Goal: Information Seeking & Learning: Learn about a topic

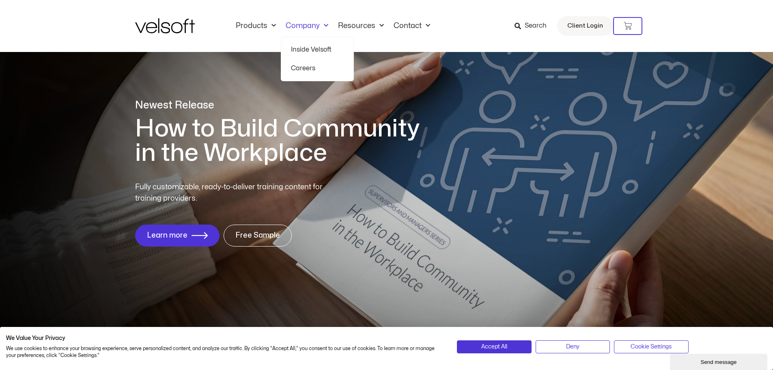
click at [311, 50] on link "Inside Velsoft" at bounding box center [317, 49] width 53 height 19
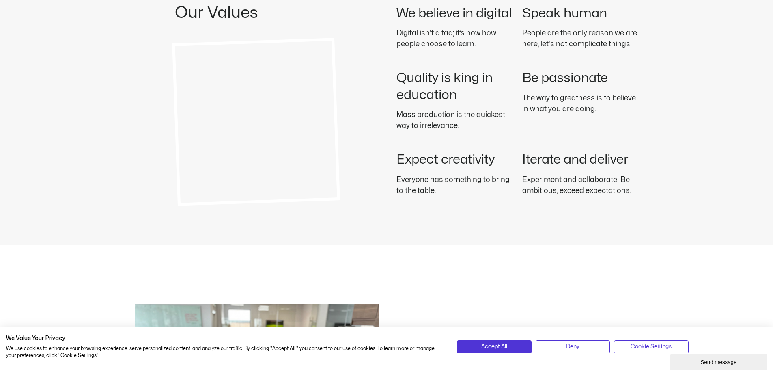
scroll to position [1218, 0]
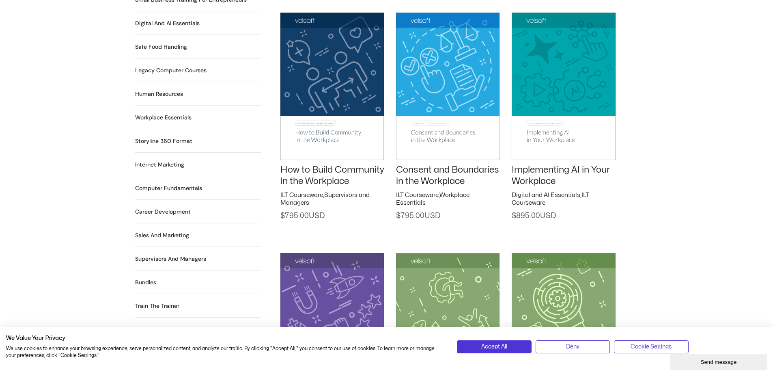
scroll to position [609, 0]
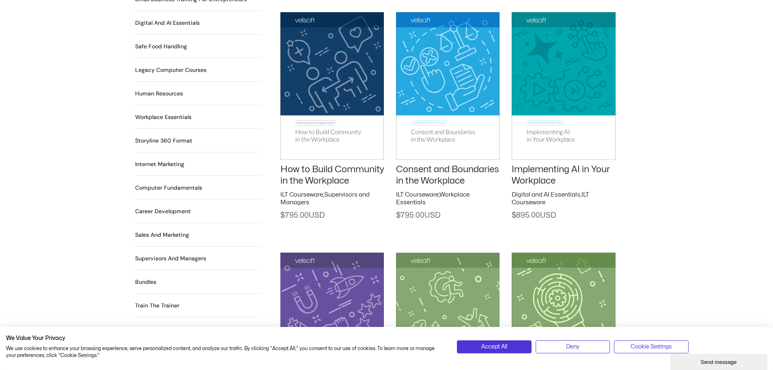
click at [318, 149] on img at bounding box center [333, 85] width 104 height 147
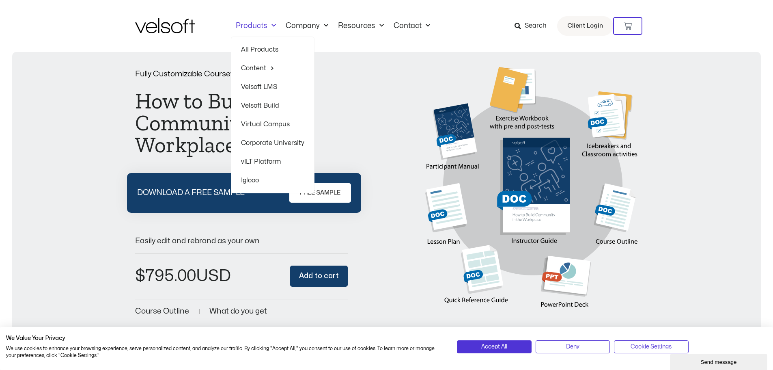
click at [259, 27] on link "Products" at bounding box center [256, 26] width 50 height 9
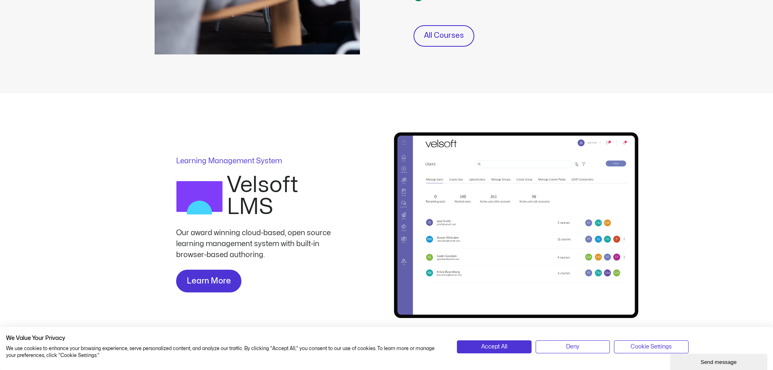
scroll to position [447, 0]
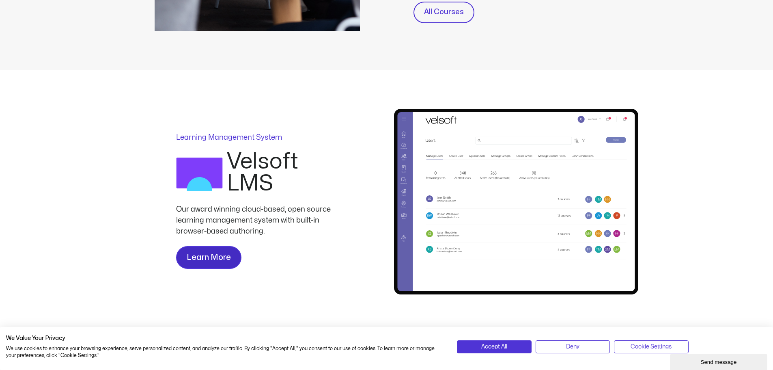
click at [224, 259] on span "Learn More" at bounding box center [209, 257] width 44 height 13
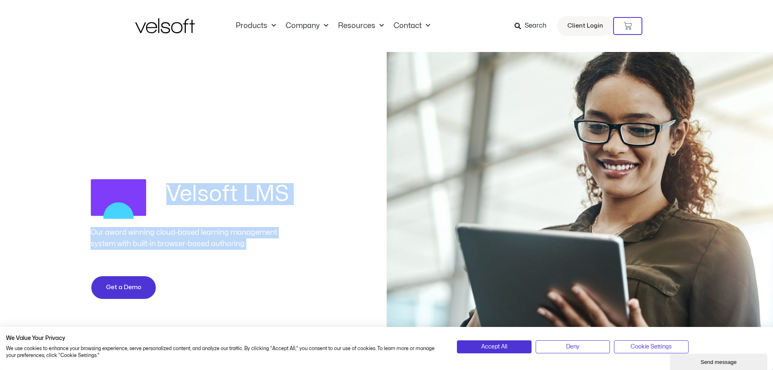
drag, startPoint x: 174, startPoint y: 186, endPoint x: 270, endPoint y: 202, distance: 97.2
click at [293, 242] on div "Velsoft LMS Our award winning cloud-based learning management system with built…" at bounding box center [193, 245] width 205 height 148
copy div "Velsoft LMS Our award winning cloud-based learning management system with built…"
